Goal: Task Accomplishment & Management: Use online tool/utility

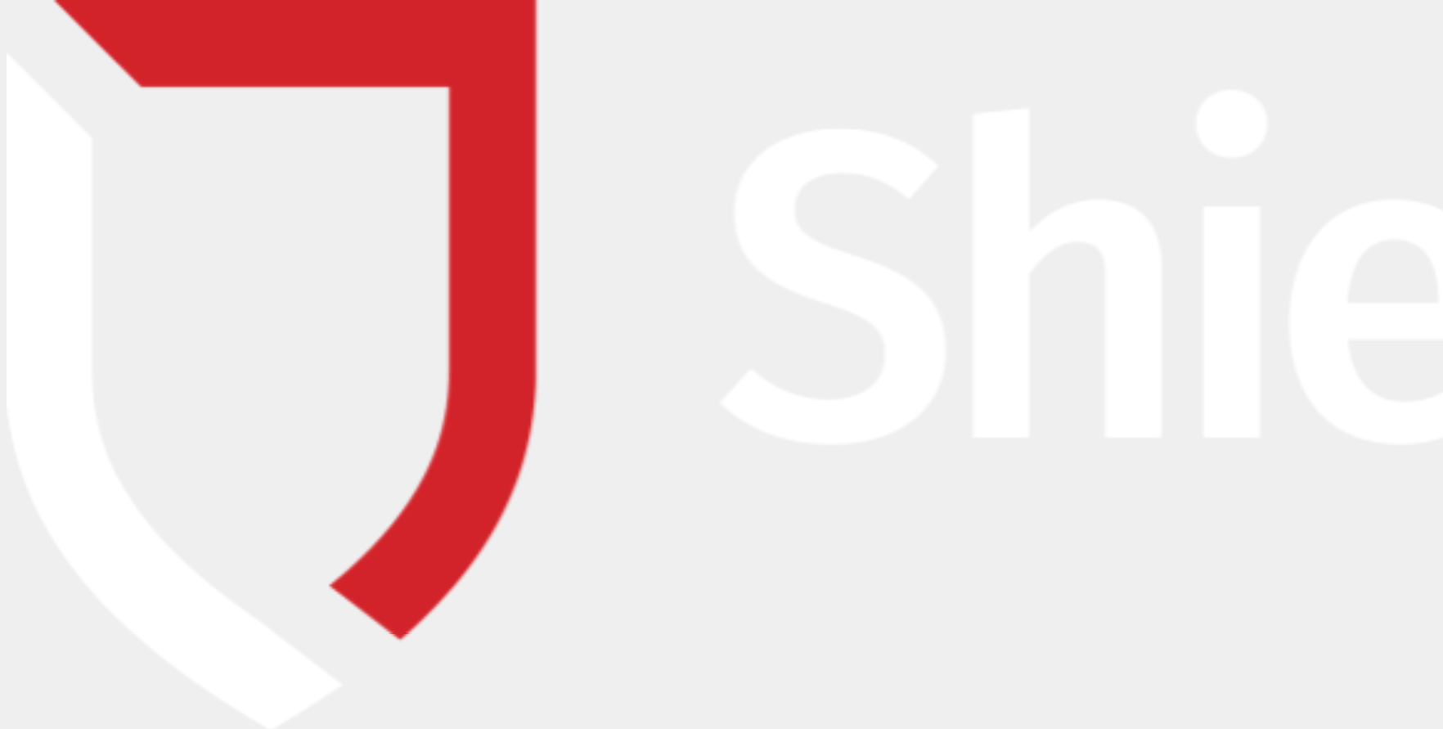
type input "[PERSON_NAME][EMAIL_ADDRESS][DOMAIN_NAME]"
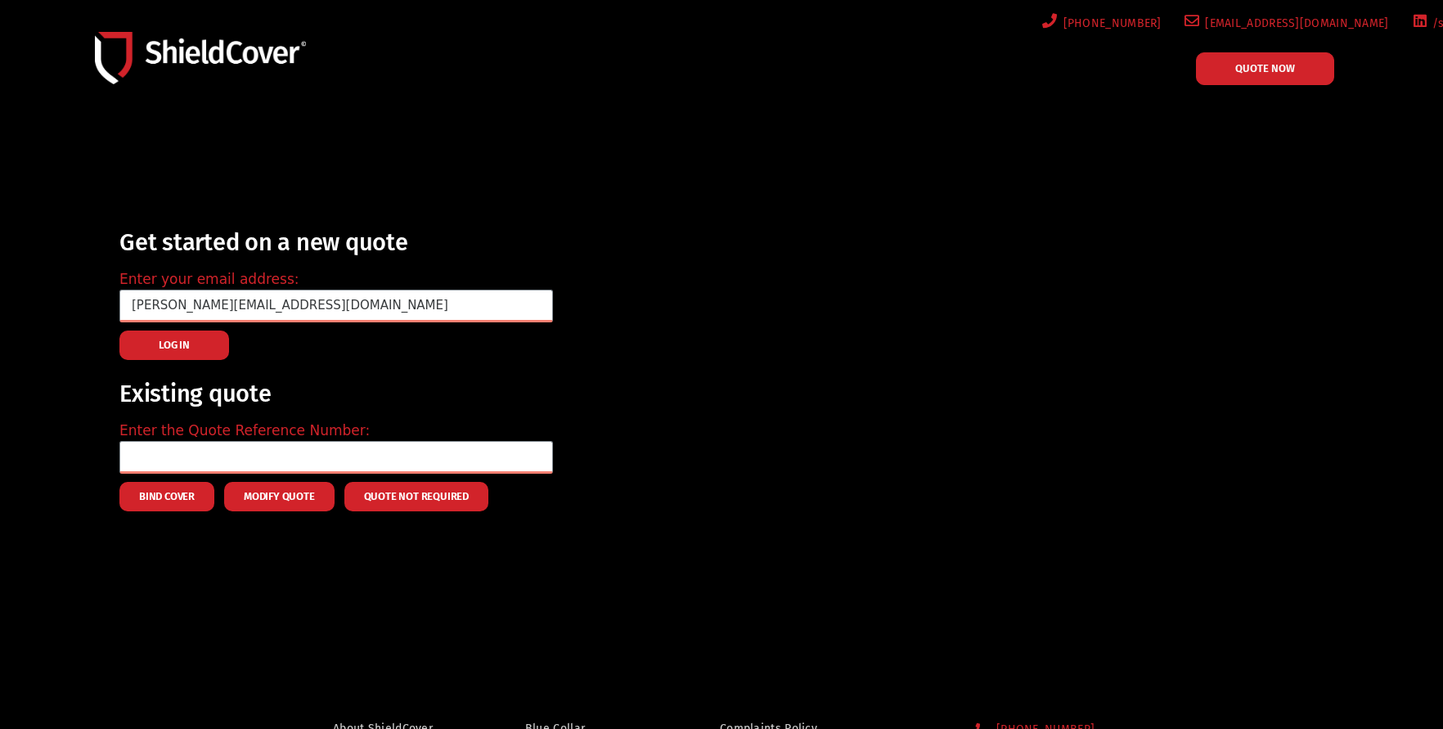
click at [155, 345] on button "LOG IN" at bounding box center [174, 344] width 110 height 29
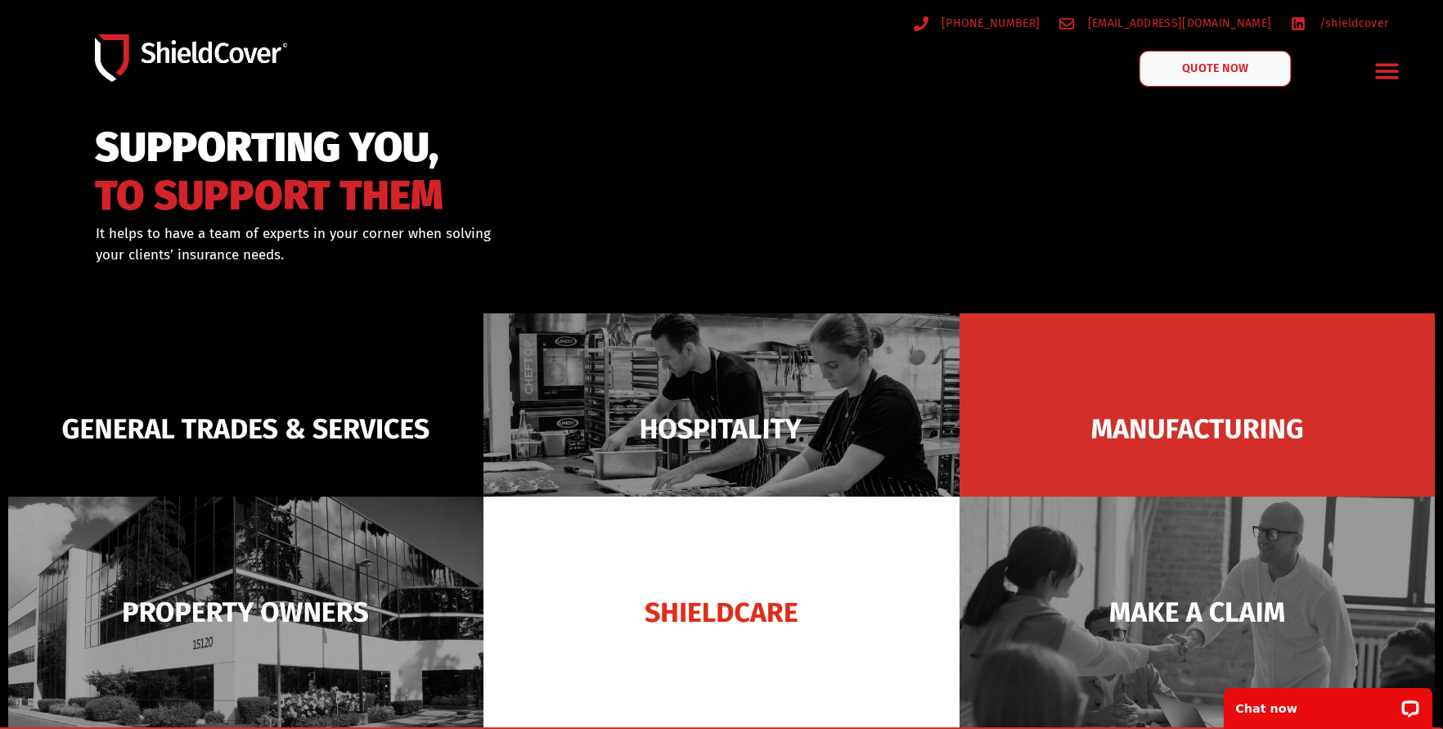
click at [1201, 72] on span "QUOTE NOW" at bounding box center [1214, 68] width 65 height 11
